Goal: Task Accomplishment & Management: Manage account settings

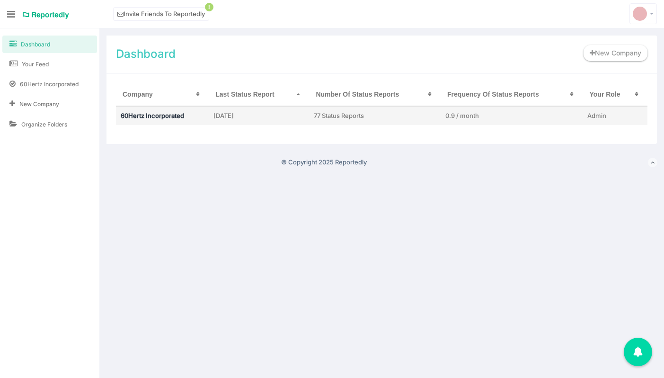
click at [133, 118] on link "60Hertz Incorporated" at bounding box center [152, 116] width 63 height 8
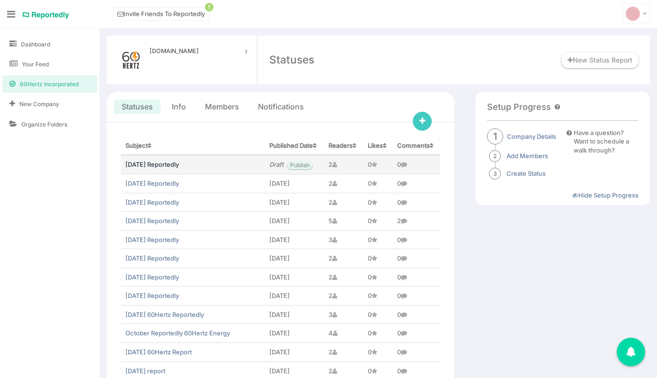
click at [152, 168] on link "July 2025 Reportedly" at bounding box center [152, 165] width 54 height 8
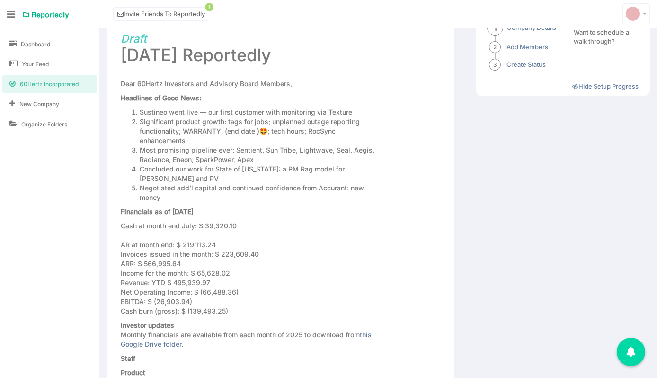
scroll to position [110, 0]
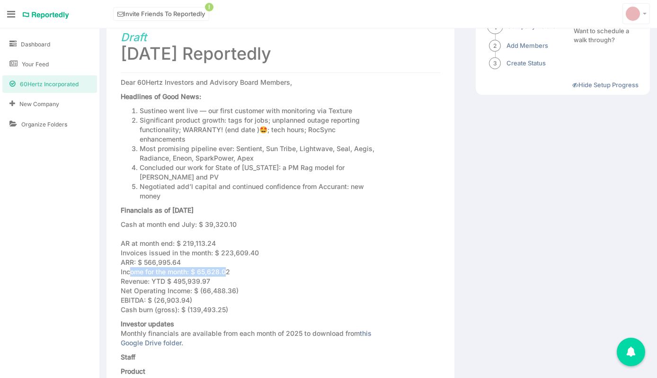
drag, startPoint x: 224, startPoint y: 263, endPoint x: 128, endPoint y: 262, distance: 96.1
click at [128, 262] on p "Cash at month end July: $ 39,320.10 AR at month end: $ 219,113.24 Invoices issu…" at bounding box center [249, 267] width 256 height 95
click at [217, 264] on p "Cash at month end July: $ 39,320.10 AR at month end: $ 219,113.24 Invoices issu…" at bounding box center [249, 267] width 256 height 95
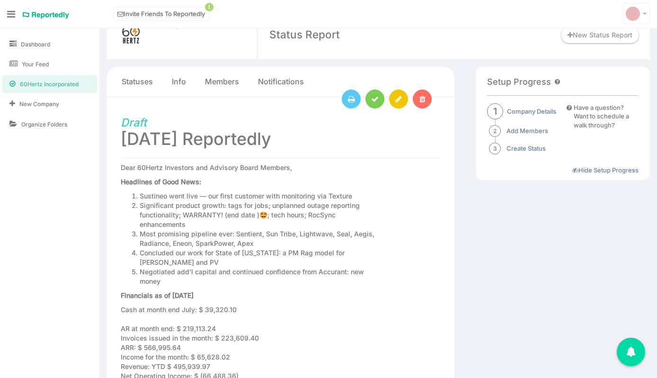
scroll to position [25, 0]
click at [404, 104] on link at bounding box center [398, 99] width 19 height 19
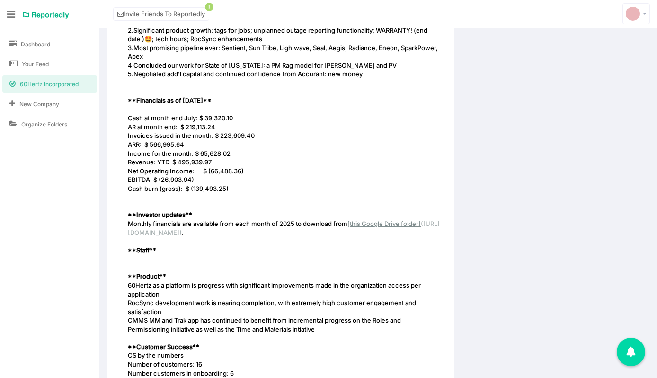
scroll to position [3, 0]
type textarea "$ 65,628.02 Revenue: YTD $ 495,939.97"
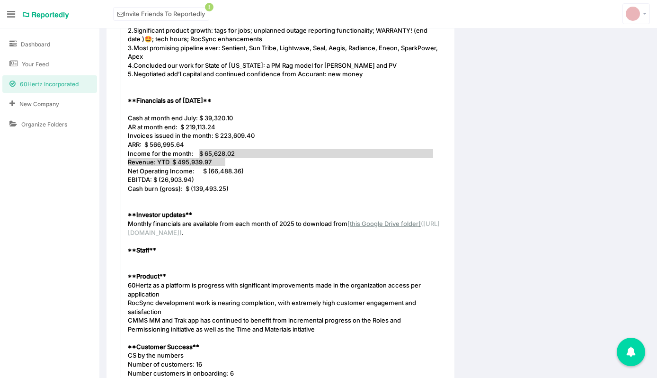
drag, startPoint x: 200, startPoint y: 155, endPoint x: 243, endPoint y: 158, distance: 43.7
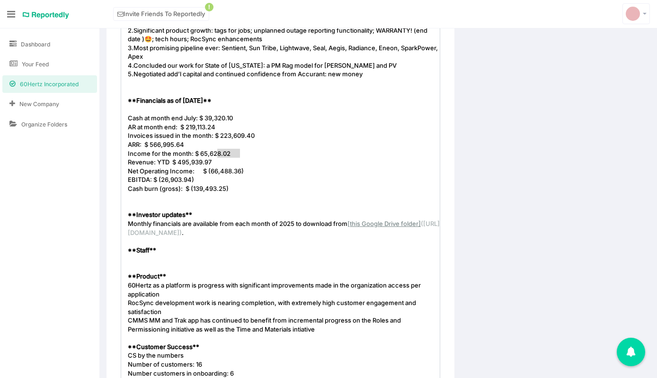
type textarea "$ 65,628.02"
drag, startPoint x: 238, startPoint y: 155, endPoint x: 203, endPoint y: 154, distance: 35.1
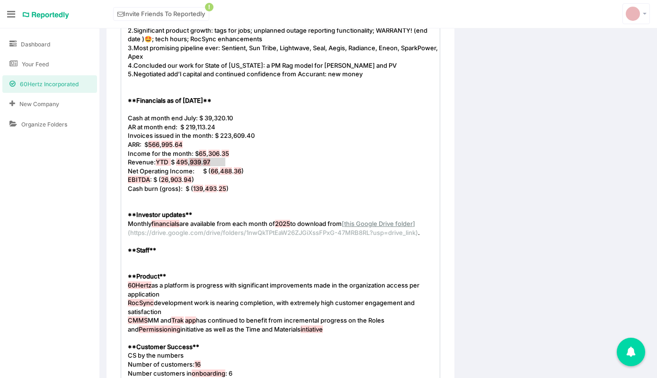
type textarea "$ 495,939.97"
drag, startPoint x: 236, startPoint y: 162, endPoint x: 184, endPoint y: 163, distance: 52.6
type textarea "$ (66,488.36)"
drag, startPoint x: 249, startPoint y: 174, endPoint x: 205, endPoint y: 173, distance: 44.0
type textarea "$ (26,903.94)"
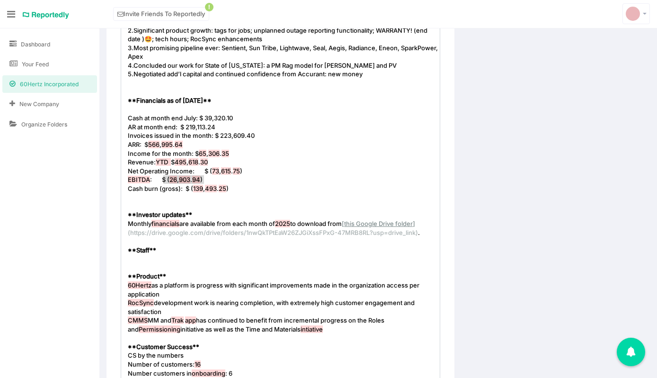
drag, startPoint x: 215, startPoint y: 181, endPoint x: 199, endPoint y: 180, distance: 16.1
type textarea "$ (139,493.25)"
drag, startPoint x: 245, startPoint y: 190, endPoint x: 205, endPoint y: 190, distance: 40.2
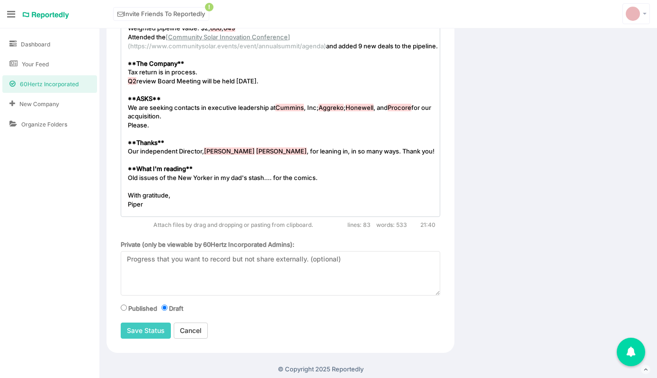
scroll to position [876, 0]
click at [143, 334] on input "Save Status" at bounding box center [146, 330] width 50 height 16
